Goal: Check status: Check status

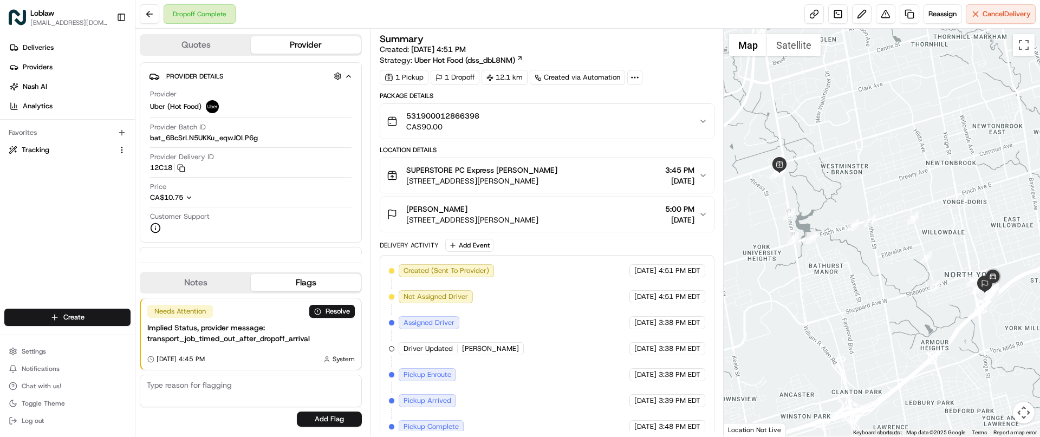
click at [539, 33] on div "Summary Created: [DATE] 4:51 PM Strategy: Uber Hot Food (dss_dbL8NM) 1 Pickup 1…" at bounding box center [547, 233] width 353 height 408
click at [701, 209] on button "[PERSON_NAME] [STREET_ADDRESS][PERSON_NAME] 5:00 PM [DATE]" at bounding box center [546, 214] width 333 height 35
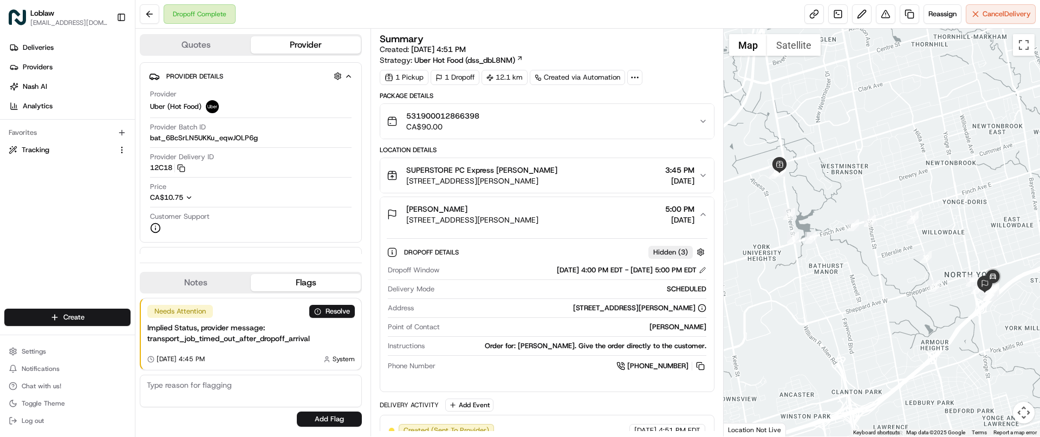
click at [599, 42] on div "Summary" at bounding box center [547, 39] width 334 height 10
click at [302, 47] on button "Provider" at bounding box center [306, 44] width 110 height 17
click at [295, 45] on button "Provider" at bounding box center [306, 44] width 110 height 17
click at [211, 46] on button "Quotes" at bounding box center [196, 44] width 110 height 17
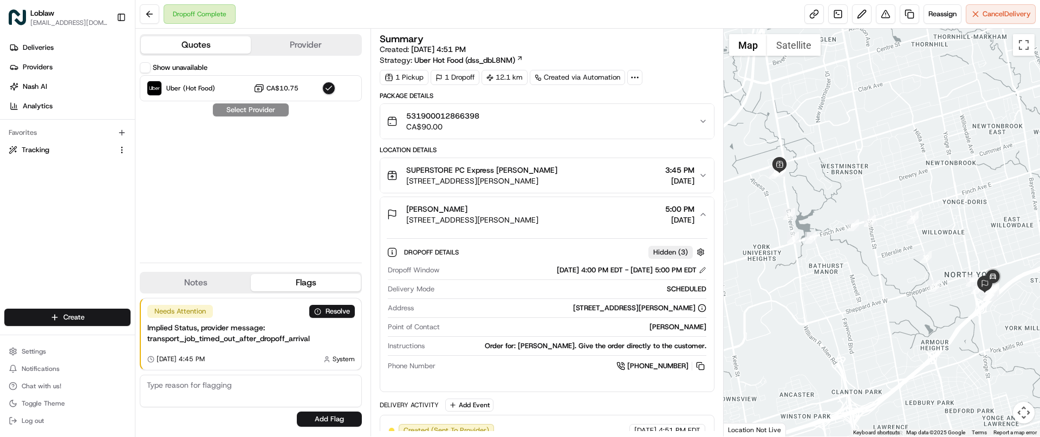
click at [299, 44] on button "Provider" at bounding box center [306, 44] width 110 height 17
